Goal: Task Accomplishment & Management: Manage account settings

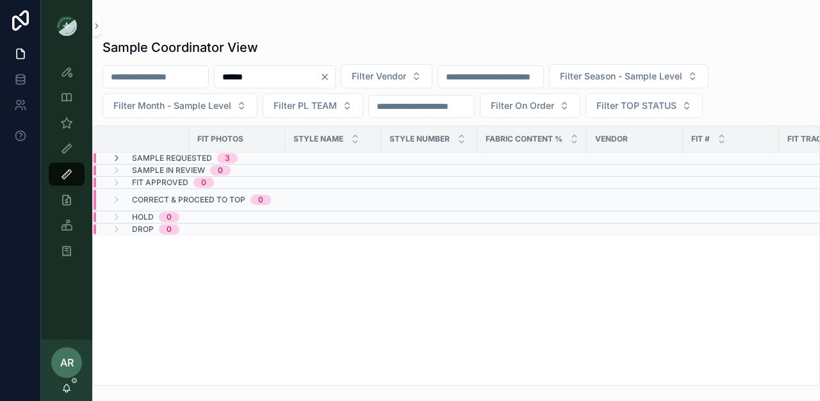
click at [189, 160] on span "Sample Requested" at bounding box center [172, 158] width 80 height 10
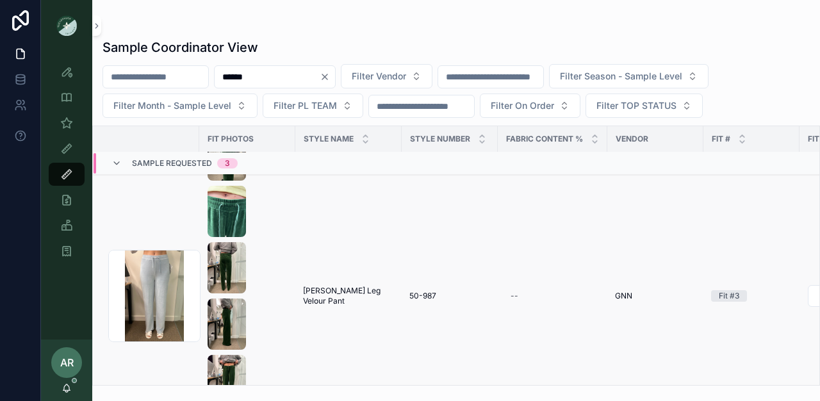
scroll to position [20, 0]
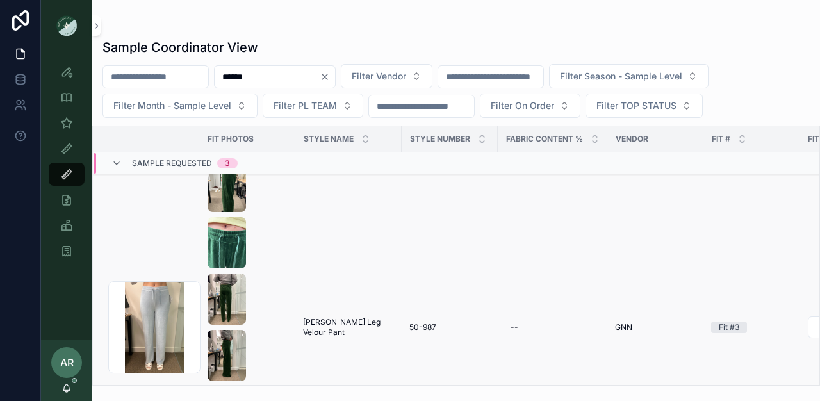
click at [313, 328] on span "[PERSON_NAME] Leg Velour Pant" at bounding box center [348, 327] width 91 height 21
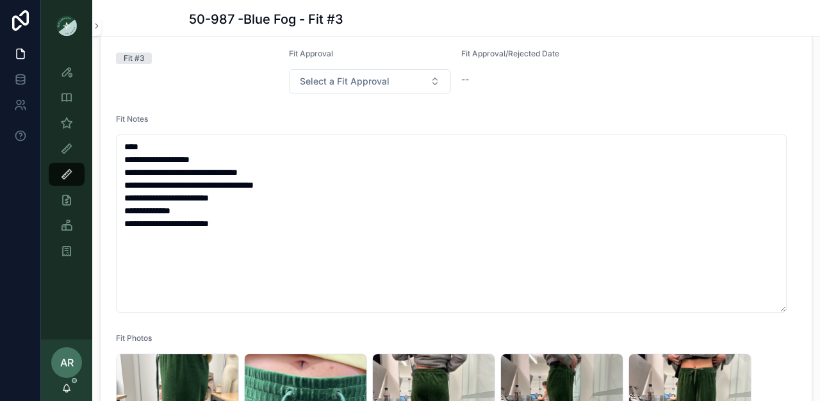
scroll to position [304, 0]
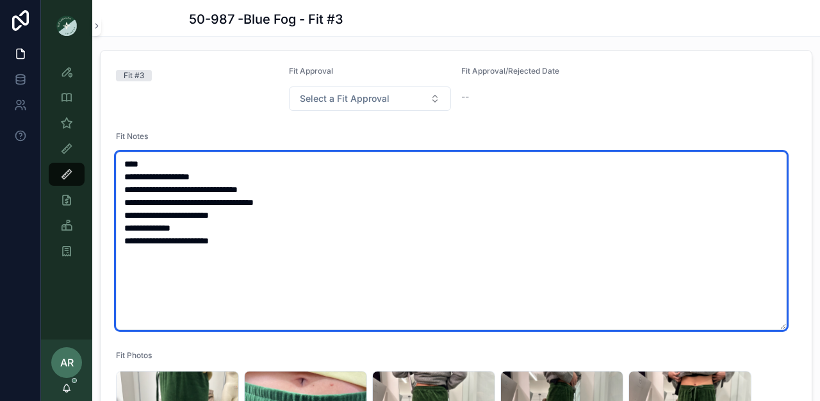
click at [156, 213] on textarea "**********" at bounding box center [451, 241] width 671 height 178
drag, startPoint x: 123, startPoint y: 215, endPoint x: 264, endPoint y: 288, distance: 158.8
click at [263, 288] on textarea "**********" at bounding box center [451, 241] width 671 height 178
paste textarea "**********"
type textarea "**********"
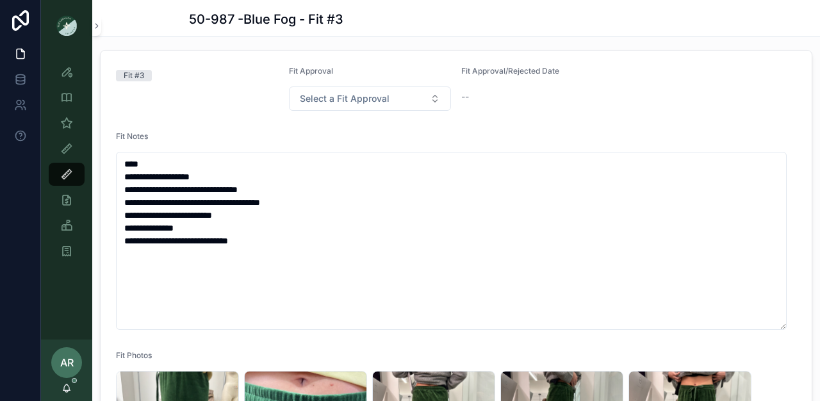
click at [257, 145] on div "Fit Notes" at bounding box center [456, 138] width 680 height 15
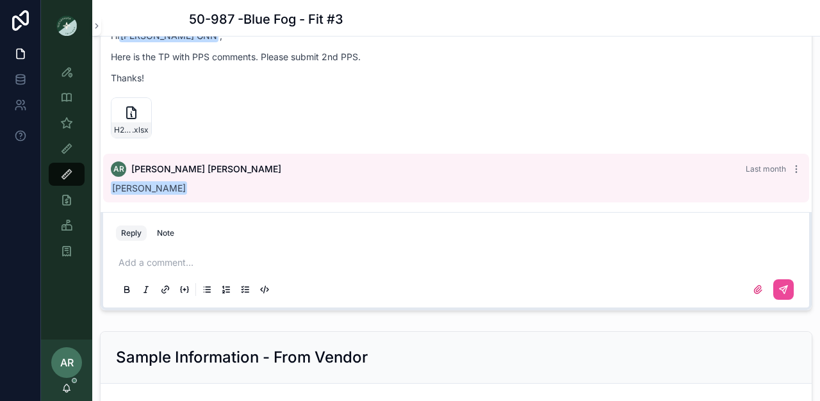
scroll to position [1477, 0]
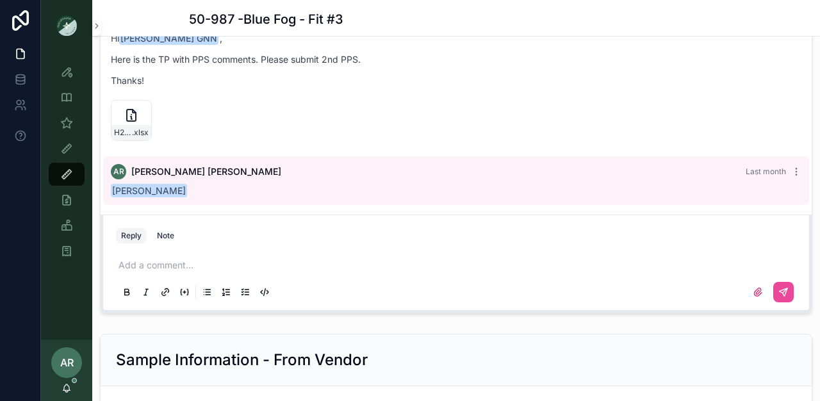
click at [176, 270] on p "scrollable content" at bounding box center [459, 265] width 680 height 13
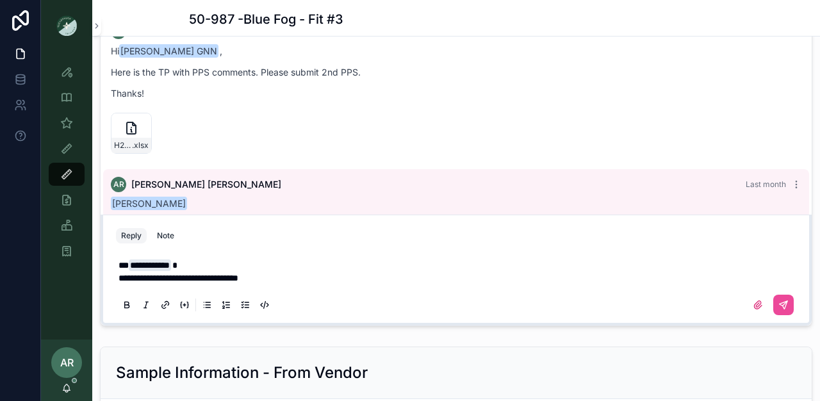
click at [203, 283] on span "**********" at bounding box center [179, 278] width 120 height 9
click at [313, 284] on p "**********" at bounding box center [459, 278] width 680 height 13
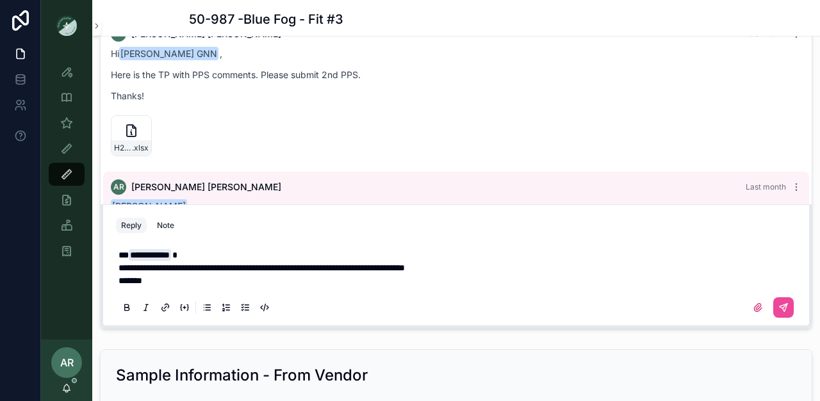
scroll to position [1465, 0]
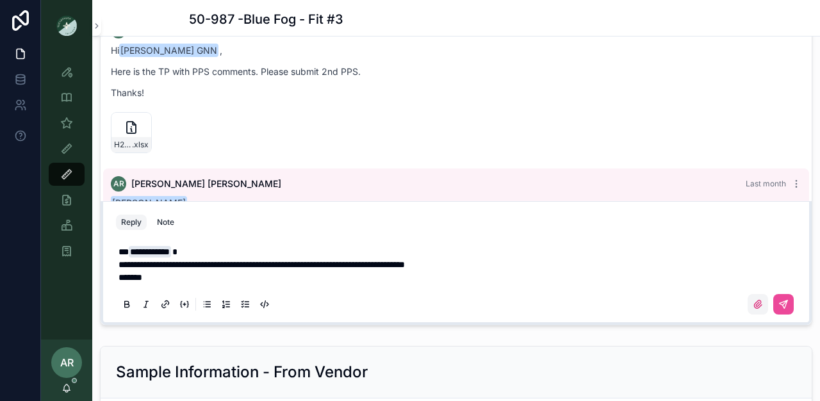
click at [753, 309] on icon "scrollable content" at bounding box center [758, 304] width 10 height 10
click at [0, 0] on input "scrollable content" at bounding box center [0, 0] width 0 height 0
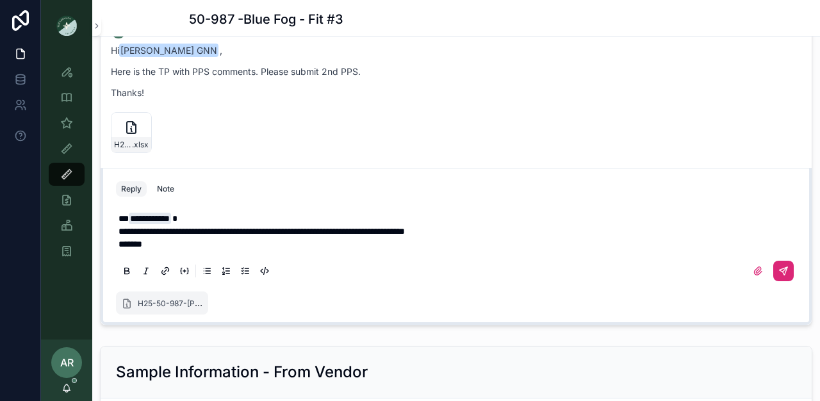
click at [780, 281] on button "scrollable content" at bounding box center [783, 271] width 21 height 21
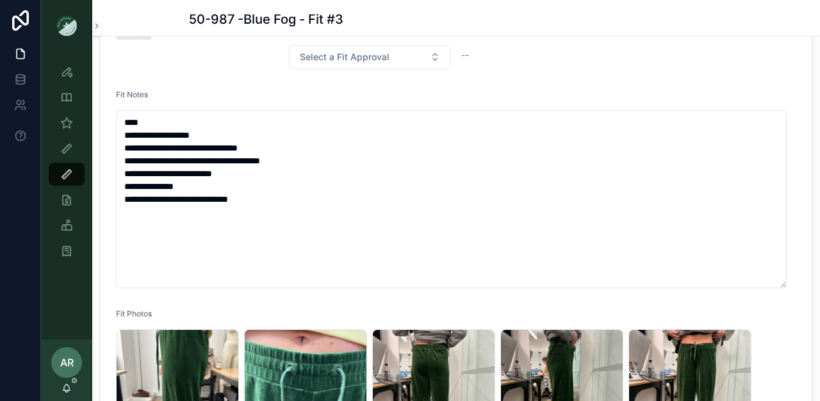
scroll to position [344, 0]
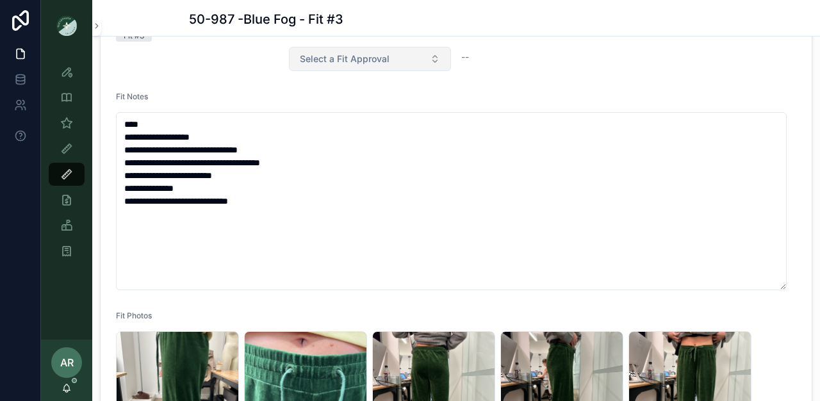
click at [393, 71] on button "Select a Fit Approval" at bounding box center [370, 59] width 163 height 24
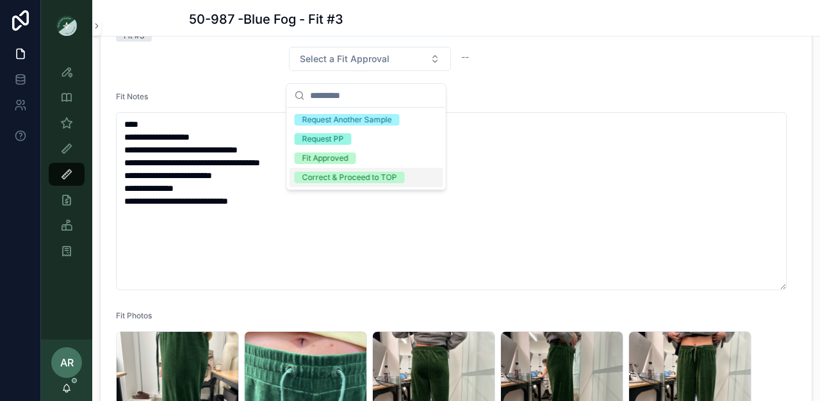
click at [350, 176] on div "Correct & Proceed to TOP" at bounding box center [349, 178] width 95 height 12
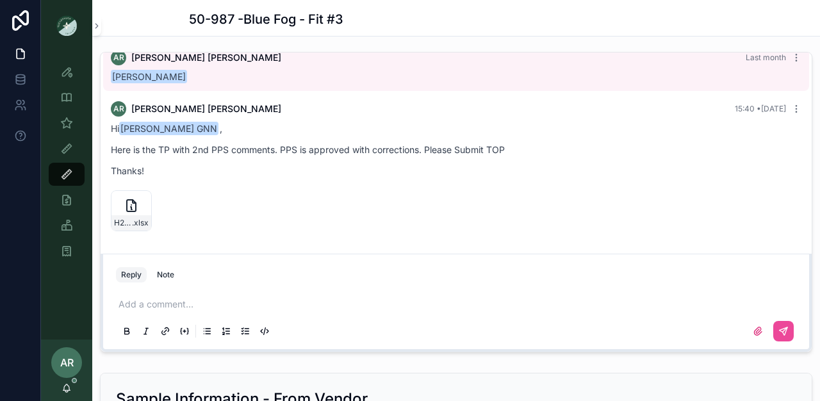
scroll to position [1450, 0]
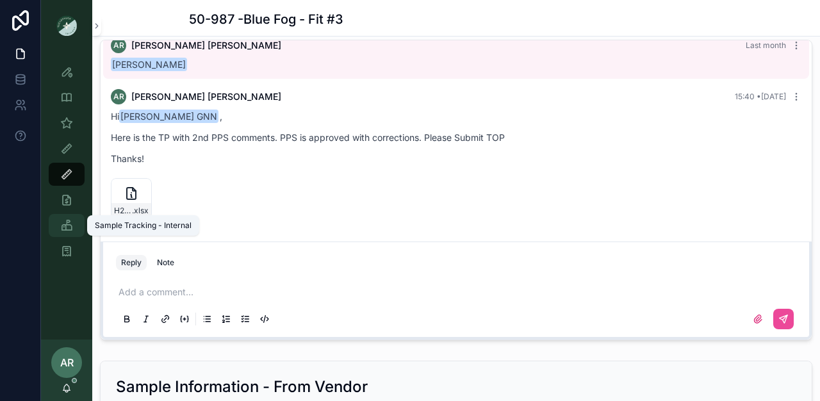
click at [68, 218] on div "Sample Tracking - Internal" at bounding box center [66, 225] width 21 height 21
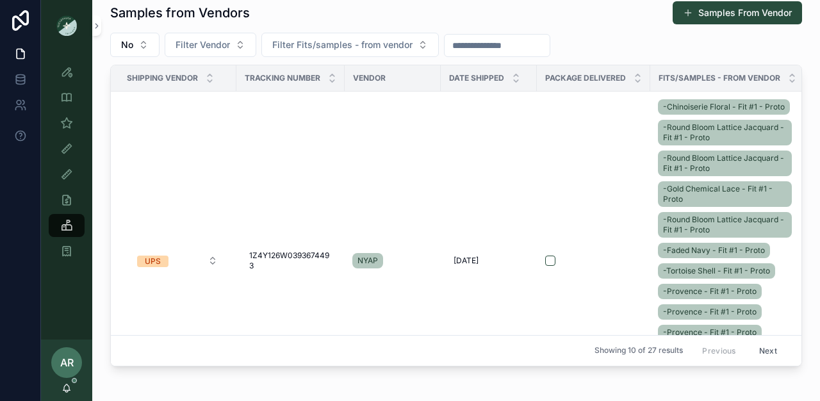
scroll to position [404, 0]
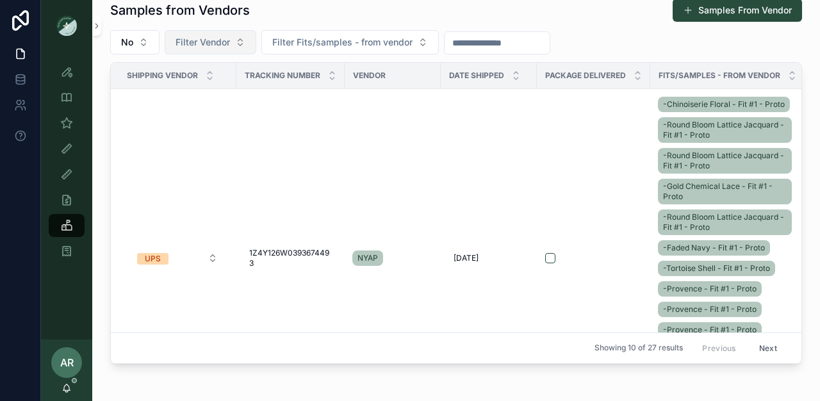
click at [237, 40] on button "Filter Vendor" at bounding box center [211, 42] width 92 height 24
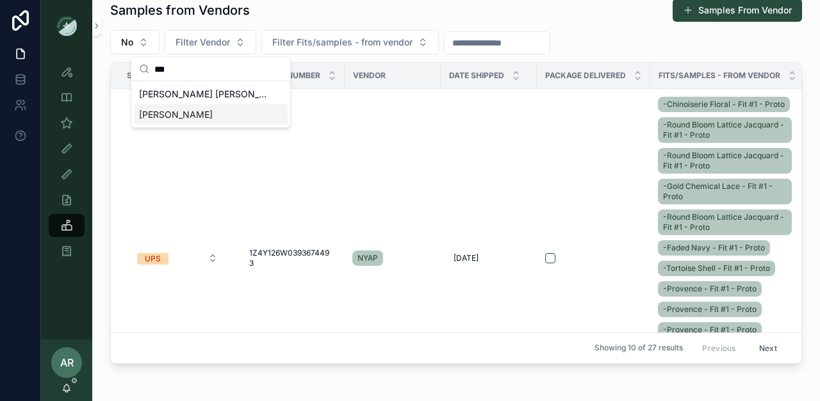
type input "***"
click at [178, 111] on div "[PERSON_NAME]" at bounding box center [211, 114] width 154 height 21
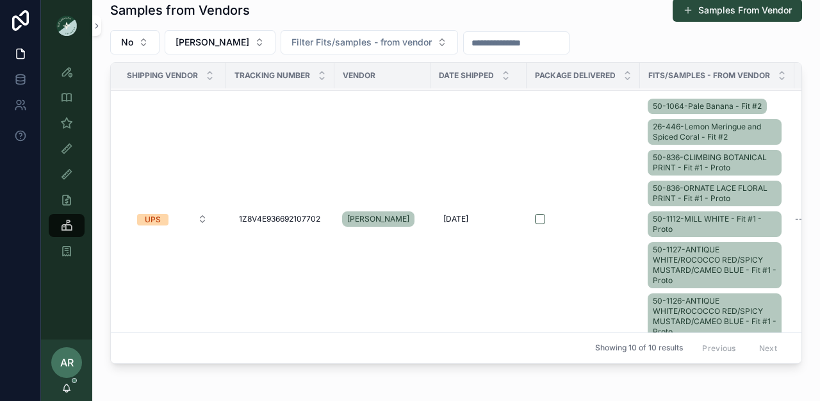
scroll to position [275, 0]
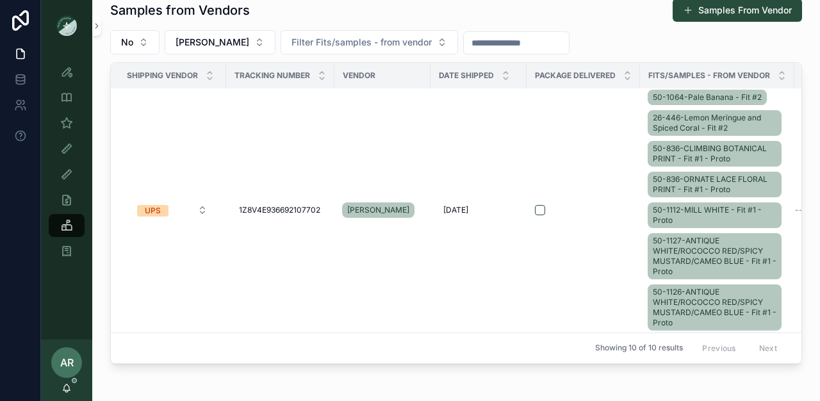
click at [543, 215] on form "scrollable content" at bounding box center [583, 210] width 98 height 12
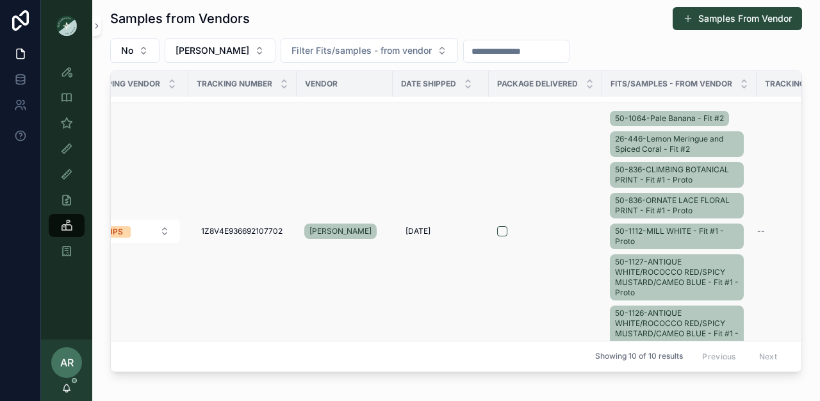
scroll to position [262, 0]
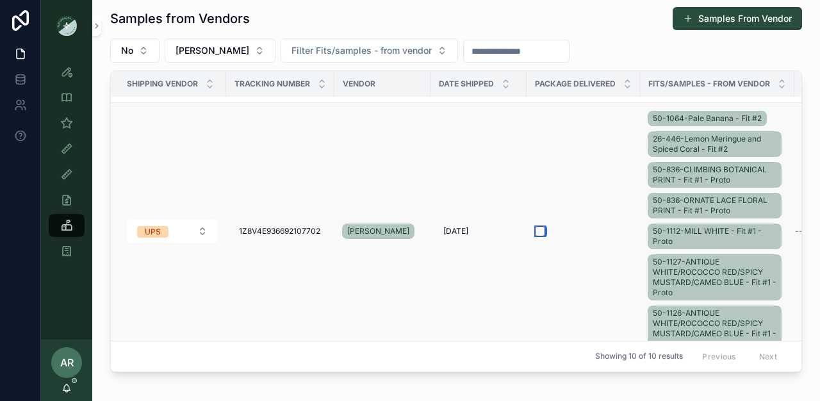
click at [541, 230] on button "scrollable content" at bounding box center [540, 231] width 10 height 10
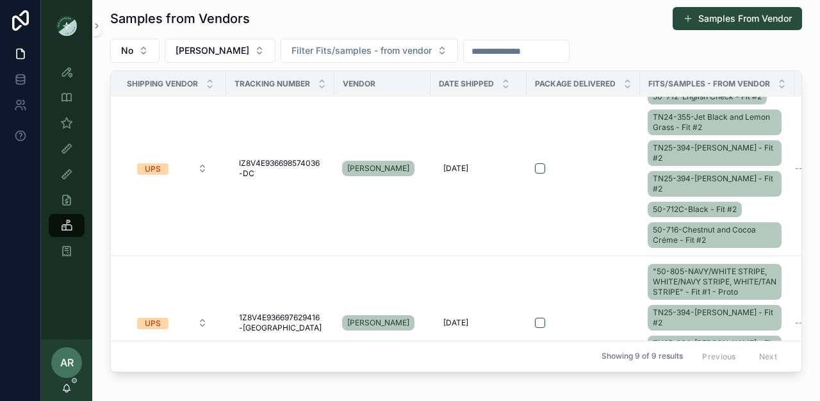
scroll to position [704, 0]
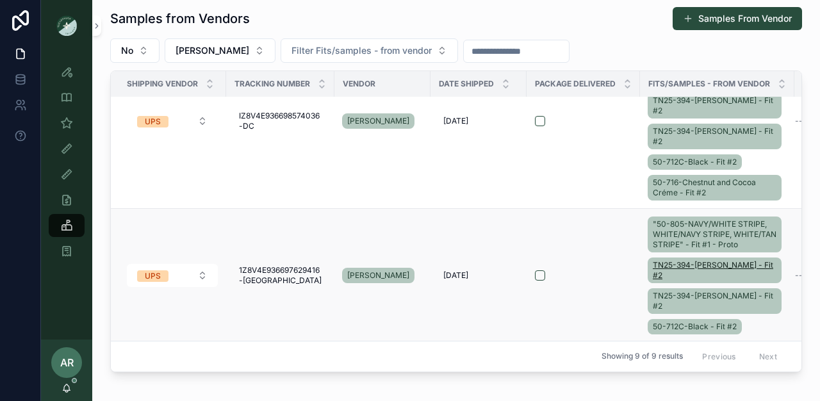
click at [677, 262] on span "TN25-394-[PERSON_NAME] - Fit #2" at bounding box center [715, 270] width 124 height 21
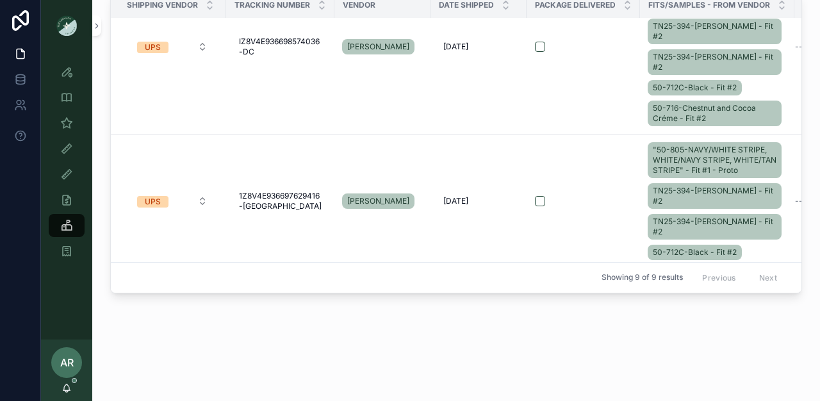
scroll to position [704, 0]
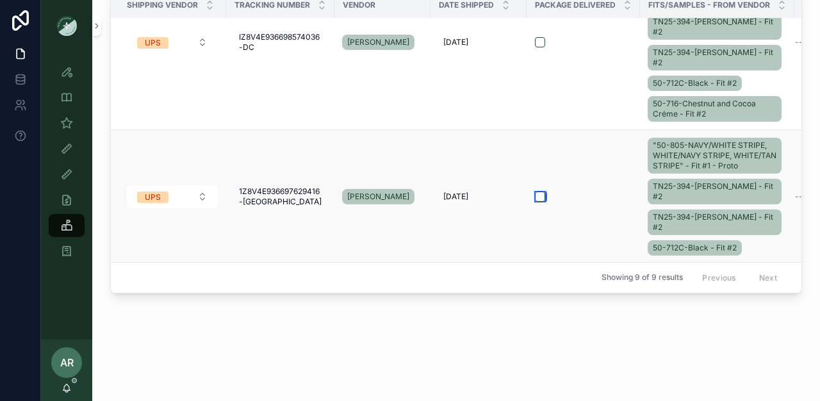
click at [536, 192] on button "scrollable content" at bounding box center [540, 197] width 10 height 10
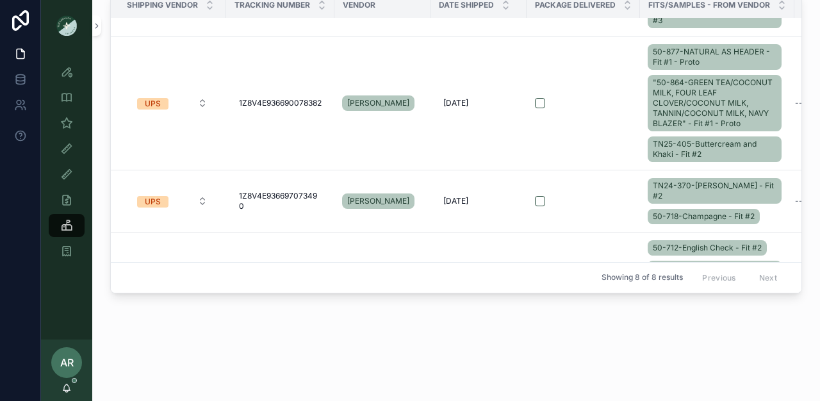
scroll to position [423, 0]
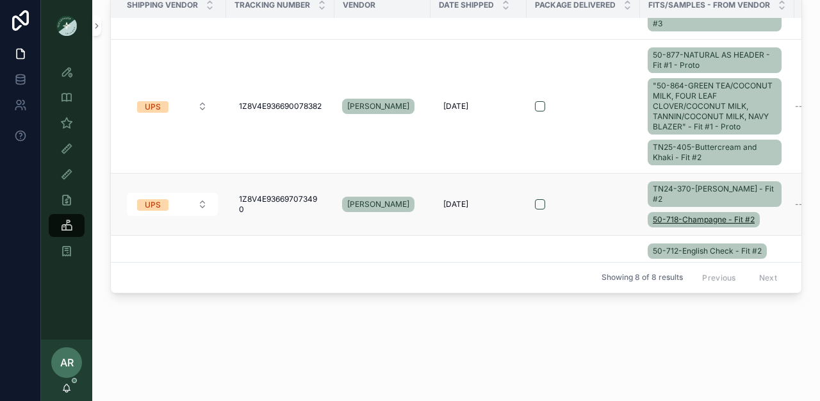
click at [690, 215] on span "50-718-Champagne - Fit #2" at bounding box center [704, 220] width 102 height 10
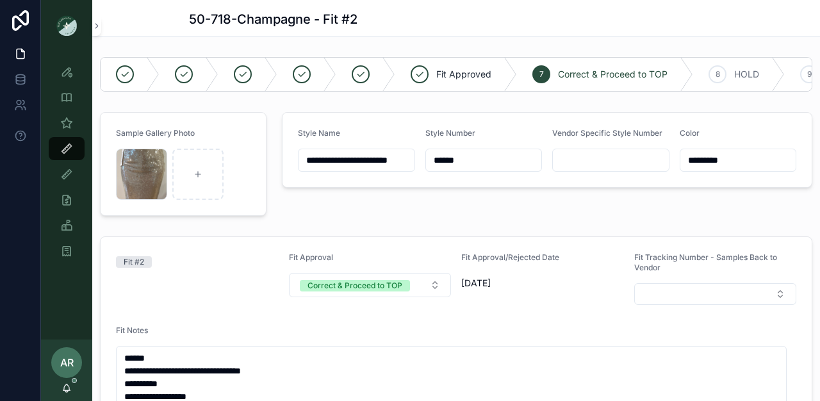
scroll to position [367, 0]
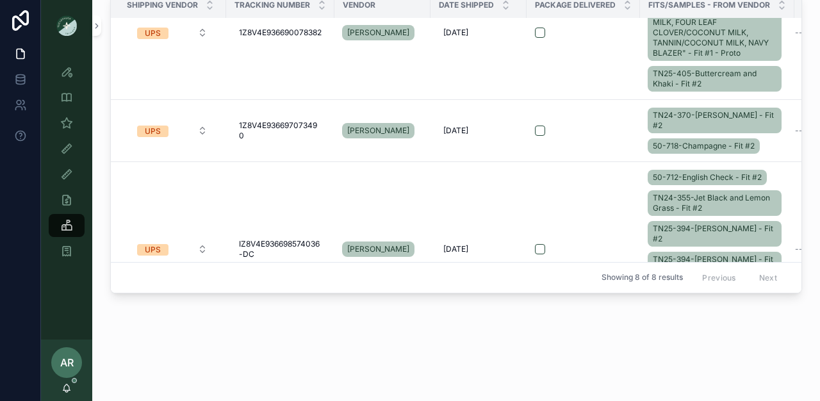
scroll to position [473, 0]
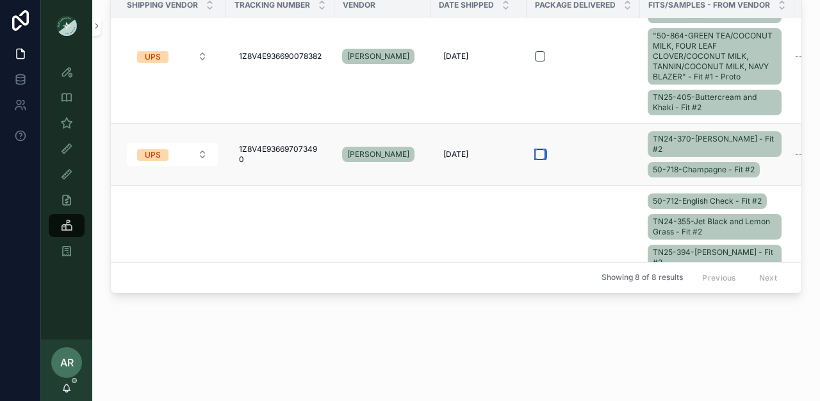
click at [540, 149] on button "scrollable content" at bounding box center [540, 154] width 10 height 10
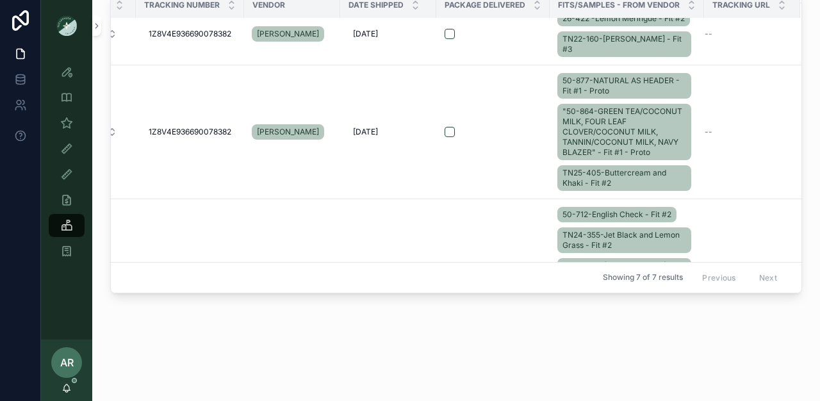
scroll to position [396, 110]
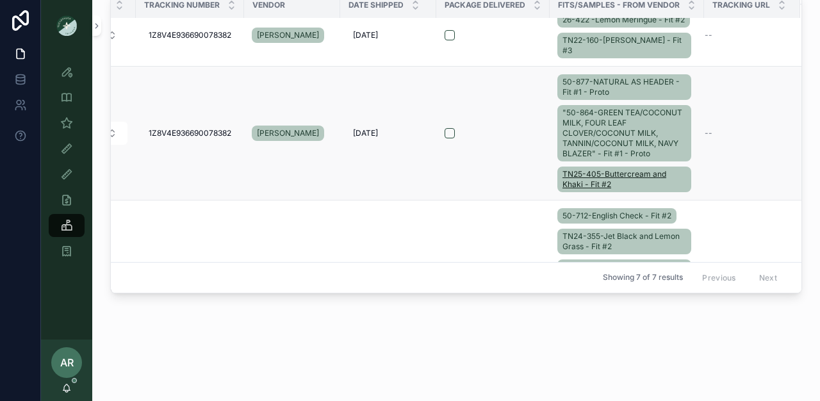
click at [568, 169] on span "TN25-405-Buttercream and Khaki - Fit #2" at bounding box center [625, 179] width 124 height 21
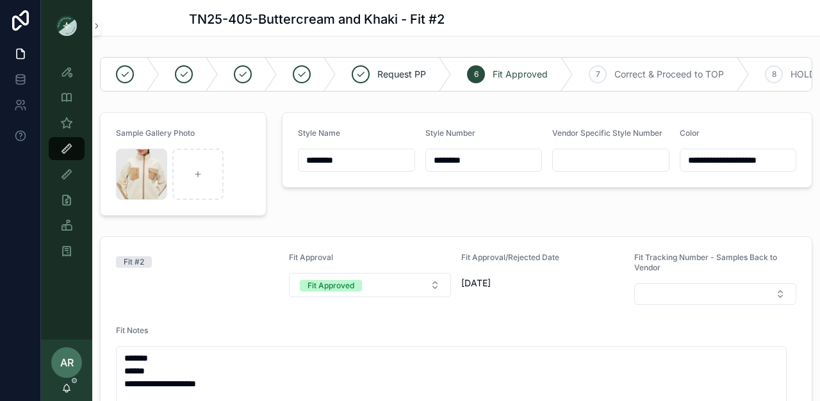
scroll to position [245, 0]
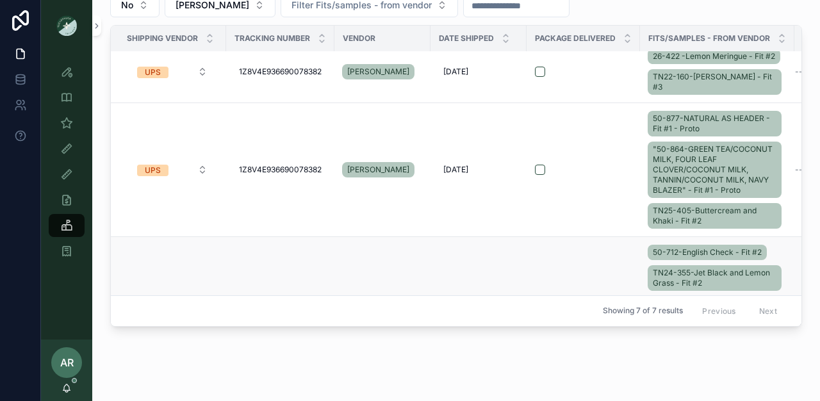
scroll to position [392, 0]
click at [540, 165] on button "scrollable content" at bounding box center [540, 170] width 10 height 10
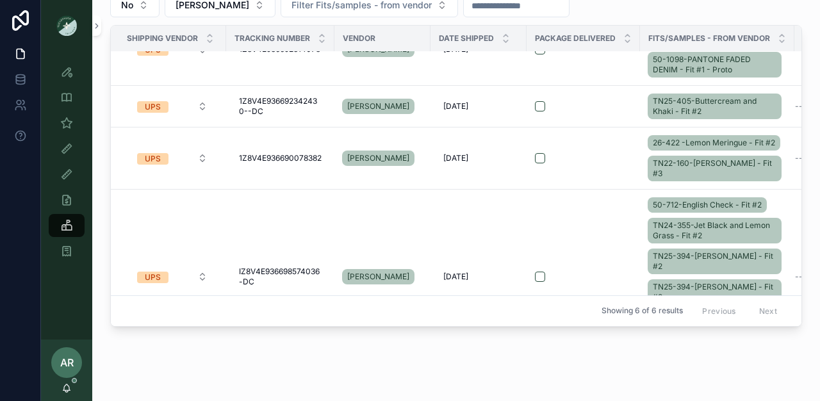
scroll to position [302, 0]
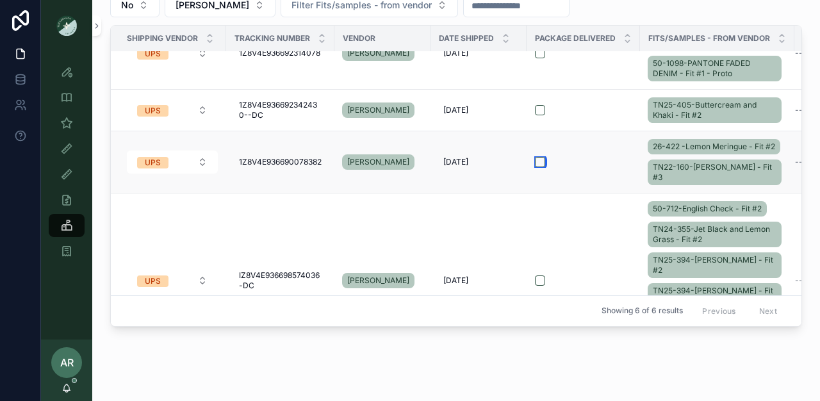
click at [541, 157] on button "scrollable content" at bounding box center [540, 162] width 10 height 10
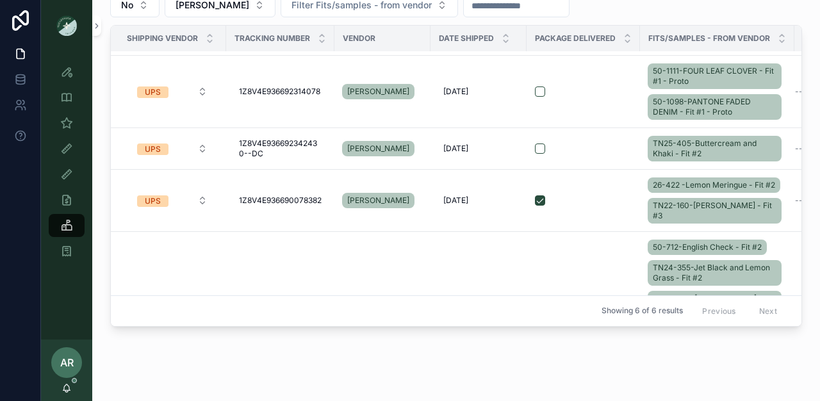
scroll to position [263, 0]
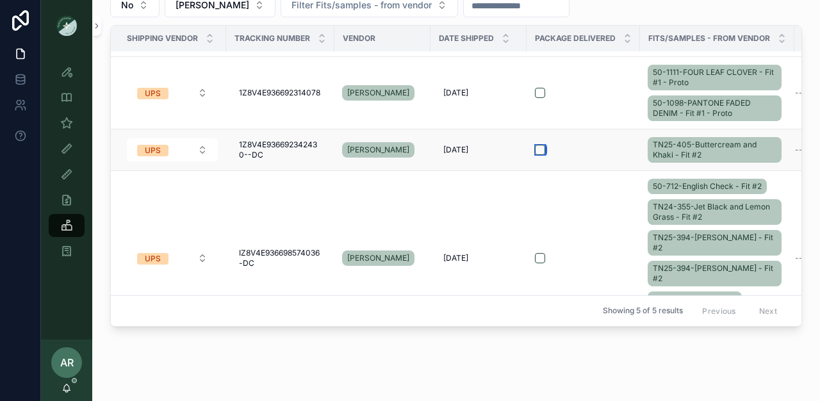
click at [541, 152] on button "scrollable content" at bounding box center [540, 150] width 10 height 10
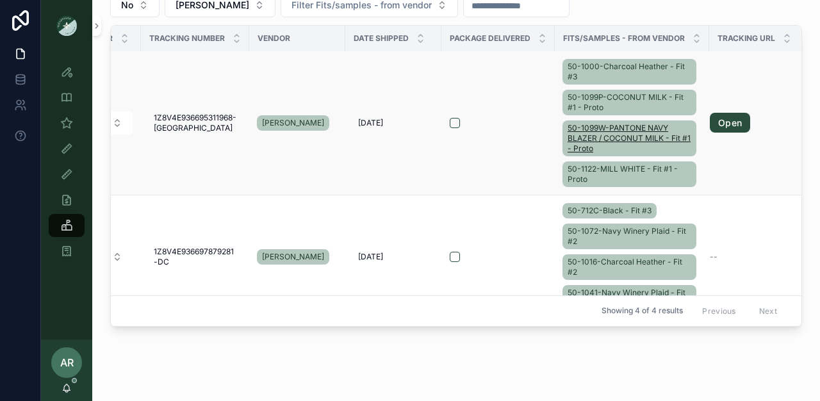
scroll to position [1, 96]
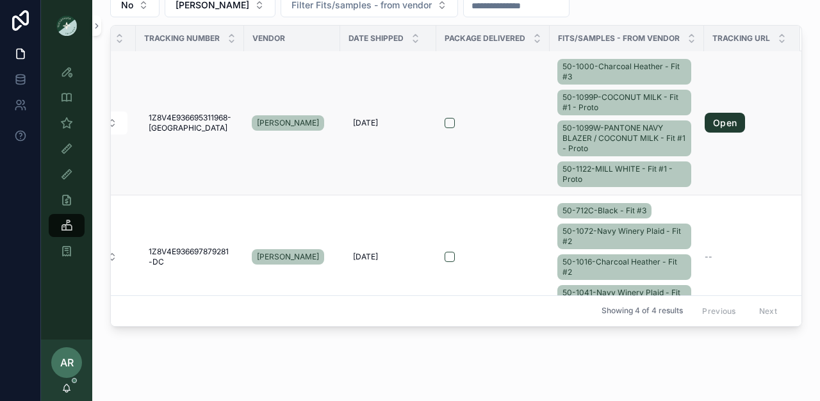
click at [737, 125] on link "Open" at bounding box center [725, 123] width 40 height 21
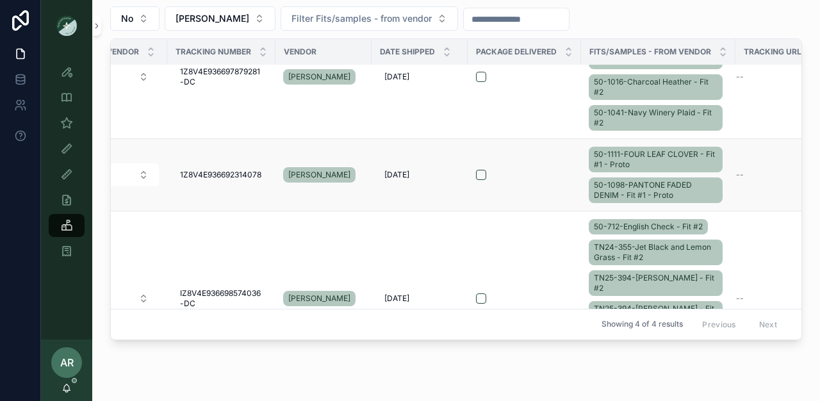
scroll to position [194, 110]
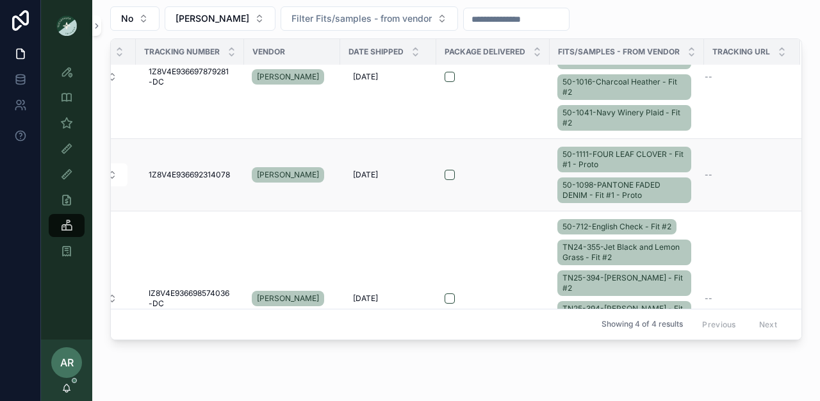
click at [705, 173] on div "--" at bounding box center [745, 175] width 80 height 10
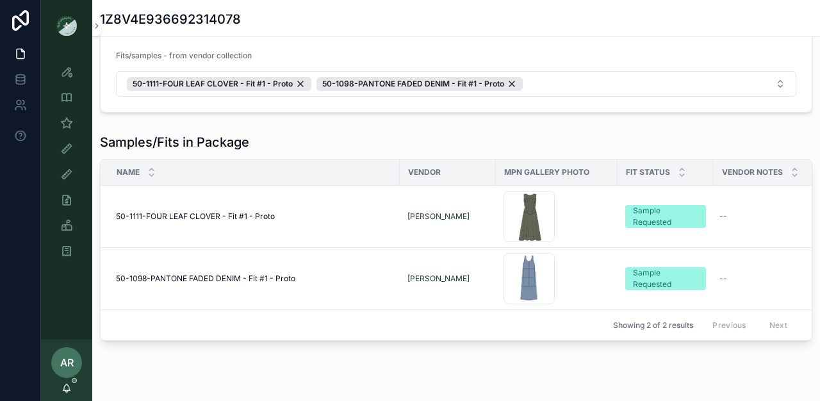
scroll to position [204, 0]
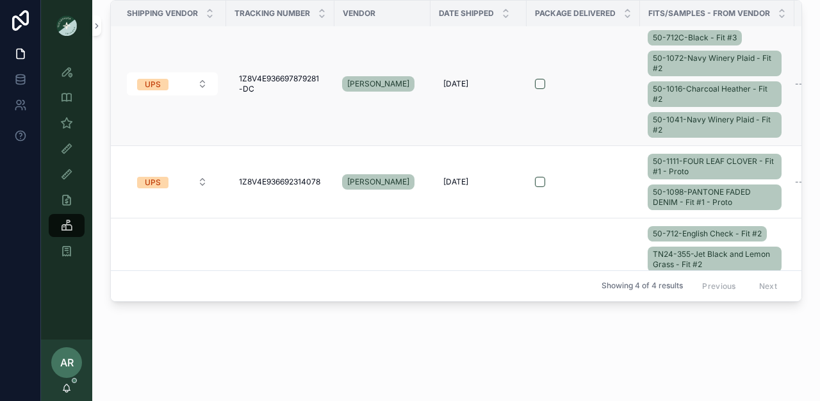
scroll to position [142, 0]
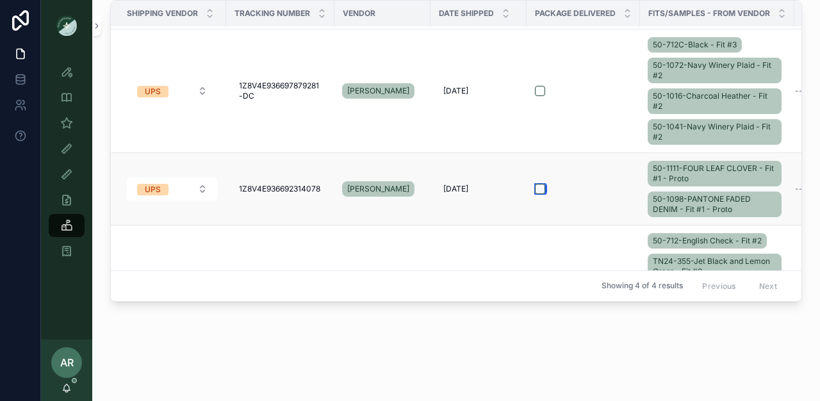
click at [540, 184] on button "scrollable content" at bounding box center [540, 189] width 10 height 10
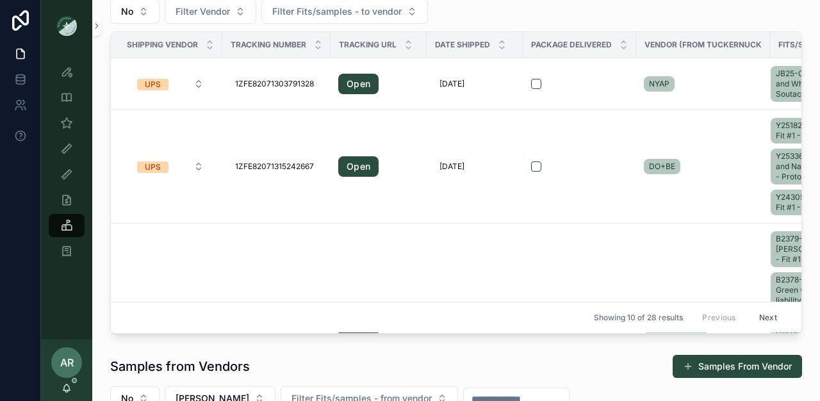
scroll to position [0, 0]
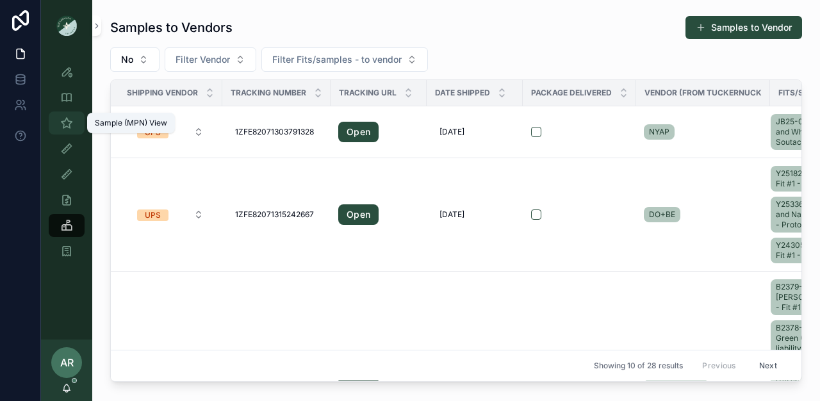
click at [69, 124] on icon "scrollable content" at bounding box center [66, 123] width 13 height 13
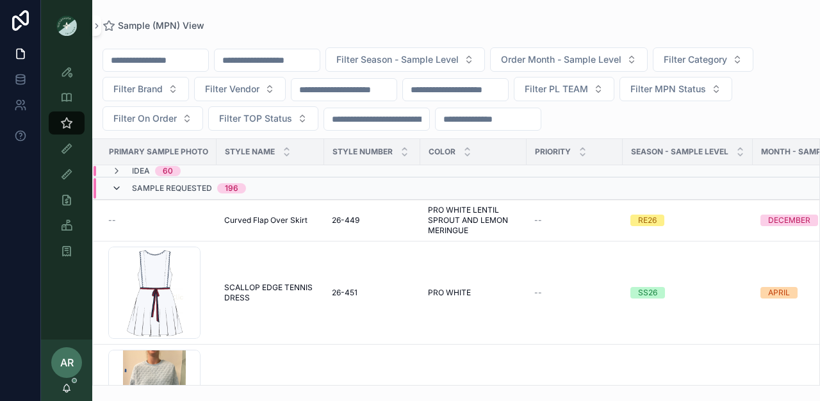
click at [119, 188] on icon "scrollable content" at bounding box center [116, 188] width 10 height 10
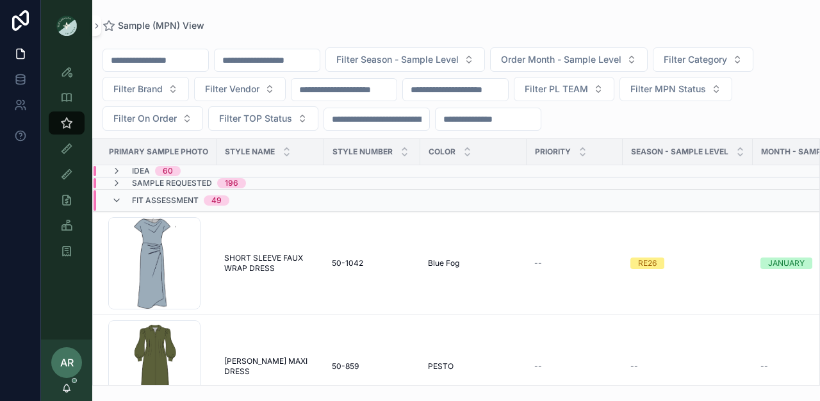
click at [506, 17] on div "Sample (MPN) View Filter Season - Sample Level Order Month - Sample Level Filte…" at bounding box center [456, 193] width 728 height 386
